Goal: Information Seeking & Learning: Learn about a topic

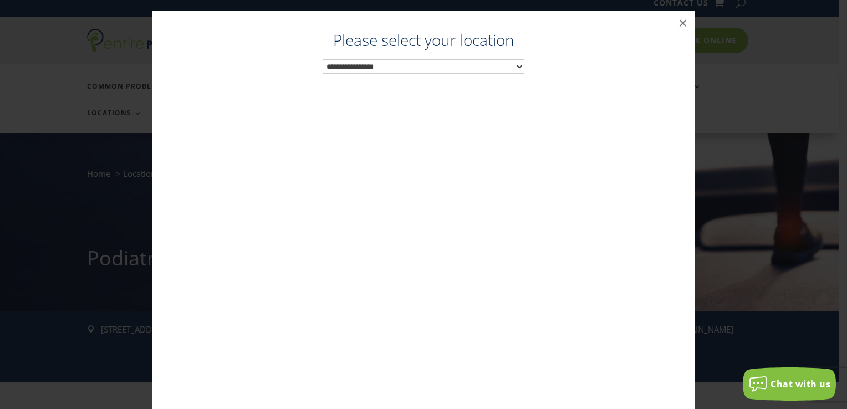
click at [511, 69] on select "**********" at bounding box center [424, 66] width 202 height 14
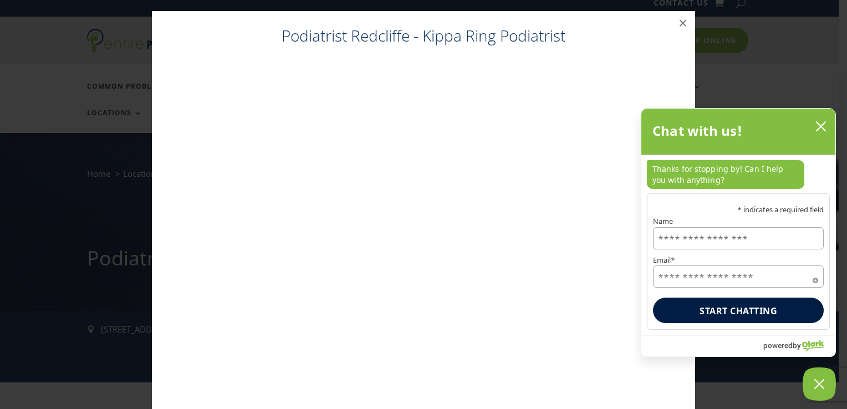
click at [825, 135] on button "close chatbox" at bounding box center [821, 126] width 18 height 17
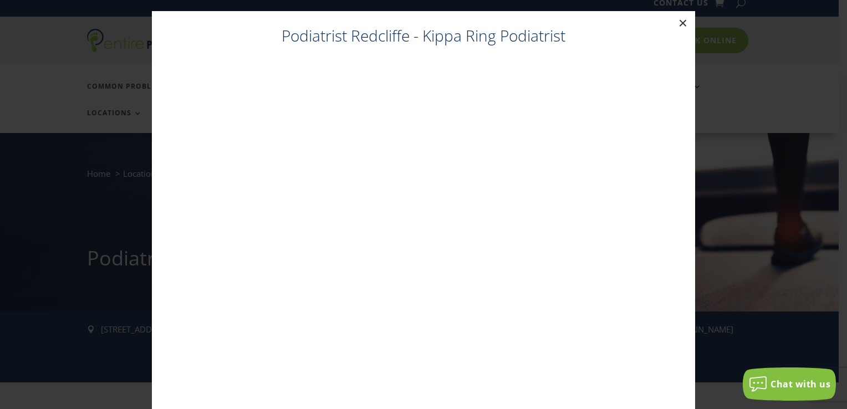
click at [678, 23] on button "×" at bounding box center [683, 23] width 24 height 24
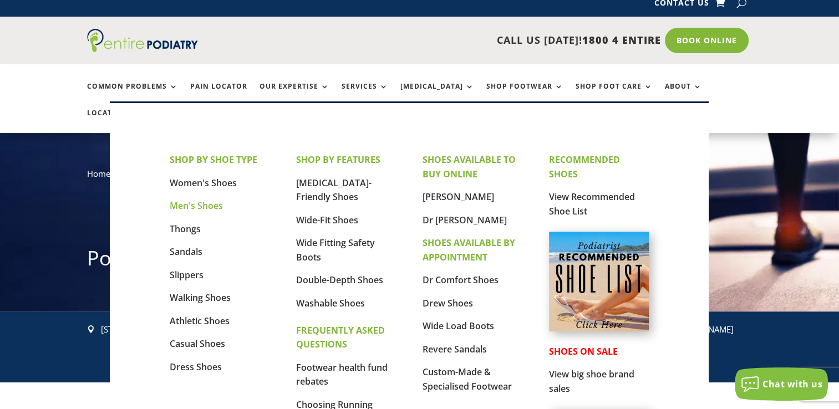
click at [206, 207] on link "Men's Shoes" at bounding box center [196, 206] width 53 height 12
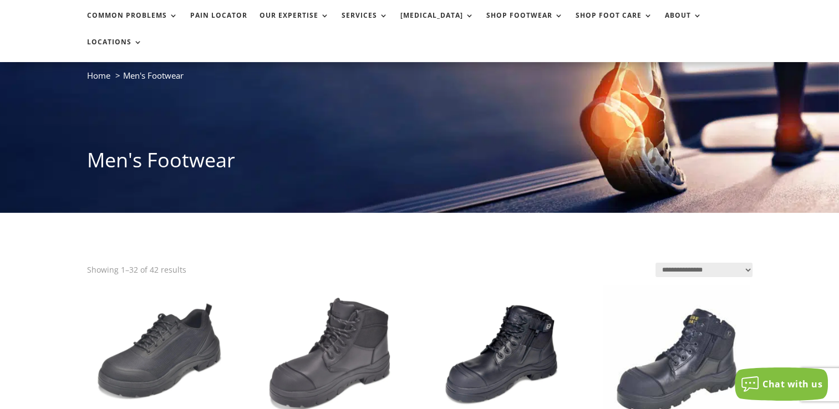
scroll to position [8, 0]
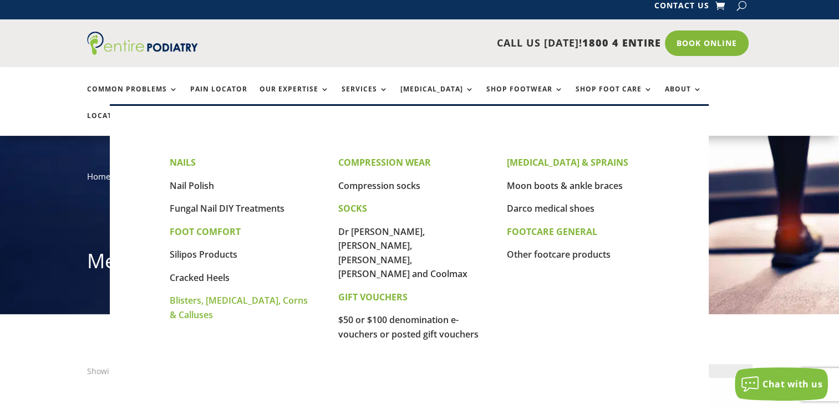
click at [201, 303] on link "Blisters, [MEDICAL_DATA], Corns & Calluses" at bounding box center [239, 307] width 138 height 27
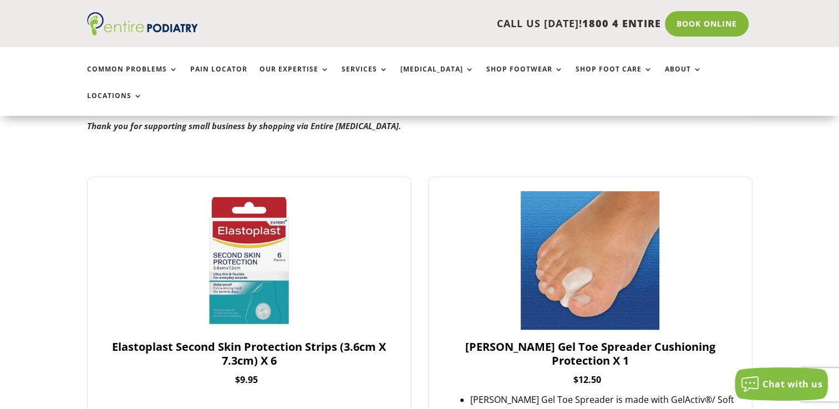
scroll to position [269, 0]
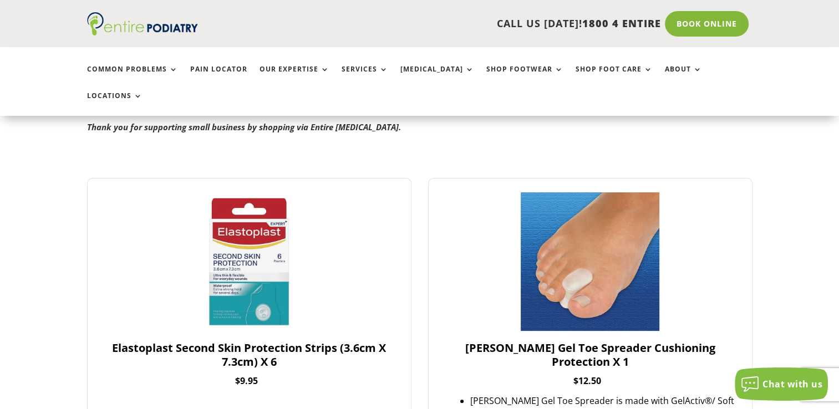
click at [674, 199] on div at bounding box center [590, 263] width 296 height 143
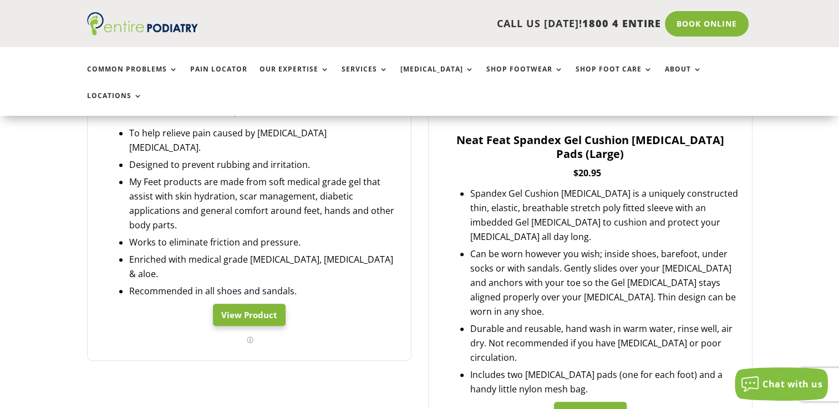
scroll to position [1038, 0]
click at [269, 306] on link "View Product" at bounding box center [249, 317] width 73 height 22
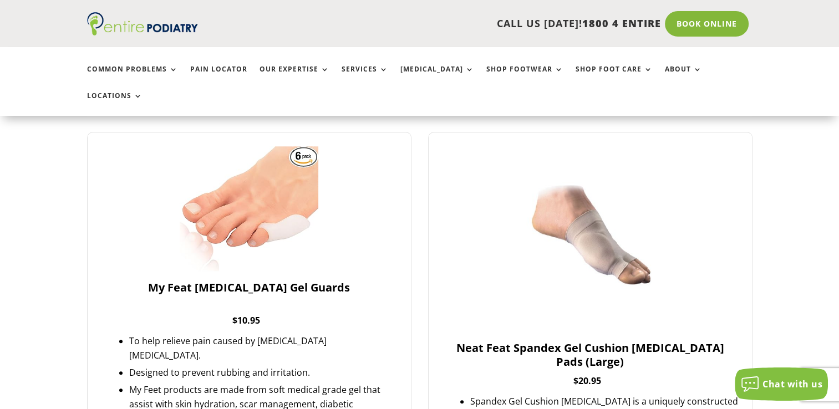
scroll to position [821, 0]
